Goal: Task Accomplishment & Management: Manage account settings

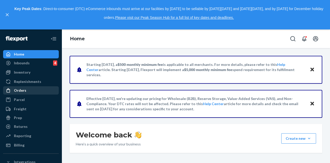
click at [13, 92] on div at bounding box center [10, 90] width 8 height 5
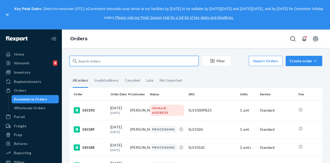
click at [80, 62] on input "text" at bounding box center [134, 61] width 129 height 10
type input "145180"
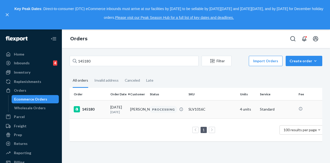
click at [88, 112] on div "145180" at bounding box center [90, 109] width 32 height 6
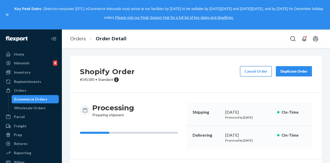
click at [248, 74] on button "Cancel Order" at bounding box center [256, 71] width 32 height 10
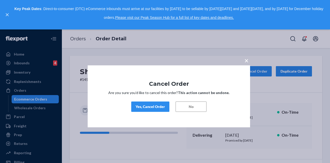
click at [140, 108] on div "Yes, Cancel Order" at bounding box center [150, 106] width 29 height 5
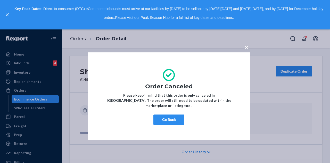
click at [247, 50] on span "×" at bounding box center [246, 47] width 4 height 9
